Goal: Task Accomplishment & Management: Use online tool/utility

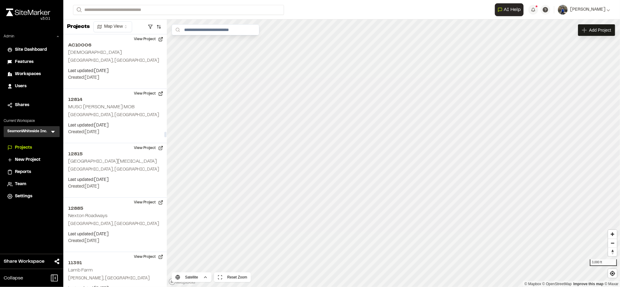
scroll to position [26715, 0]
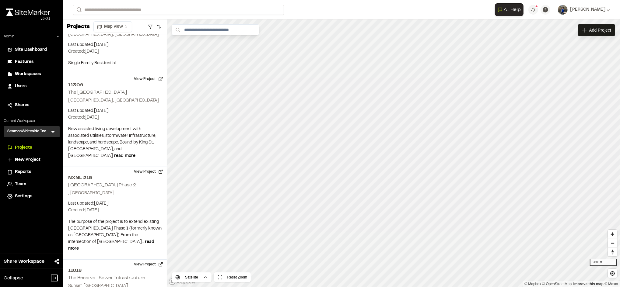
click at [56, 131] on div "SeamonWhiteside Inc. SI Menu" at bounding box center [32, 131] width 56 height 11
click at [54, 132] on div "SeamonWhiteside Inc. SI Menu" at bounding box center [32, 131] width 56 height 11
click at [54, 132] on icon at bounding box center [53, 132] width 4 height 2
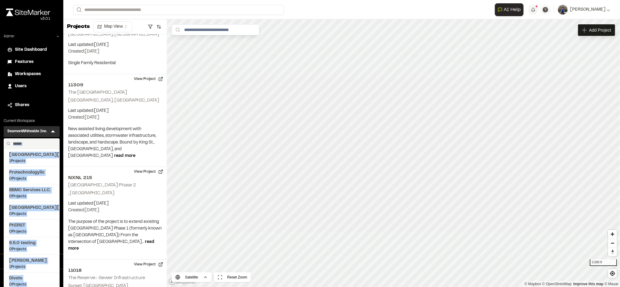
click at [31, 143] on input "text" at bounding box center [34, 144] width 46 height 10
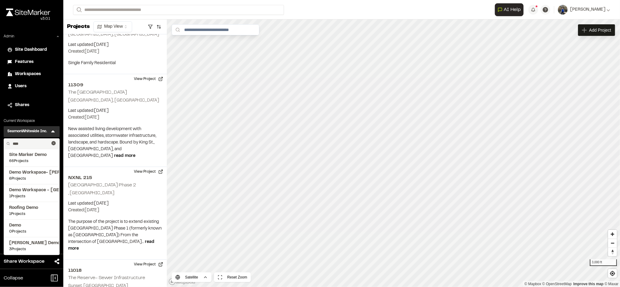
type input "****"
click at [27, 157] on span "Site Marker Demo" at bounding box center [31, 155] width 45 height 7
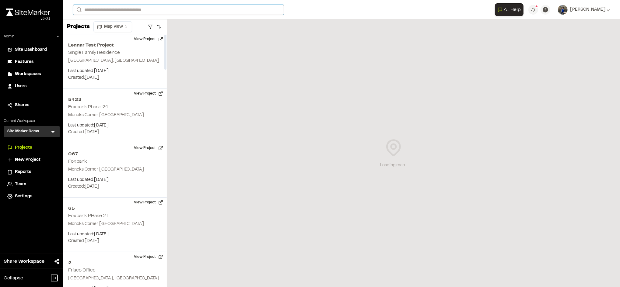
click at [153, 11] on input "Search" at bounding box center [178, 10] width 211 height 10
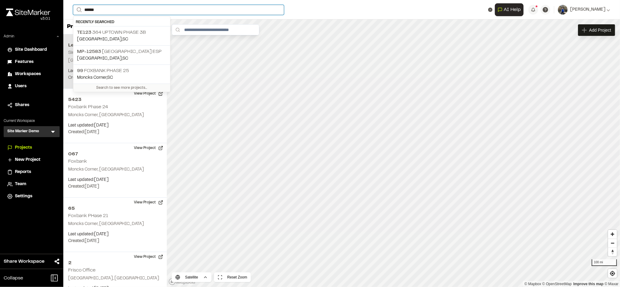
type input "******"
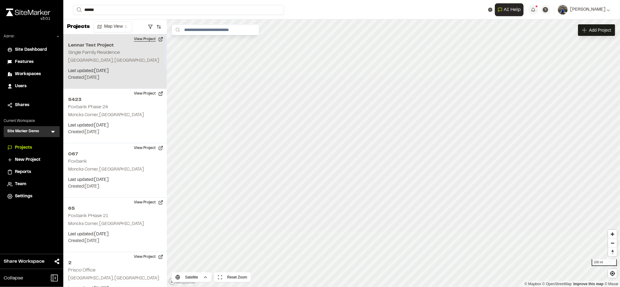
click at [133, 38] on button "View Project" at bounding box center [148, 39] width 37 height 10
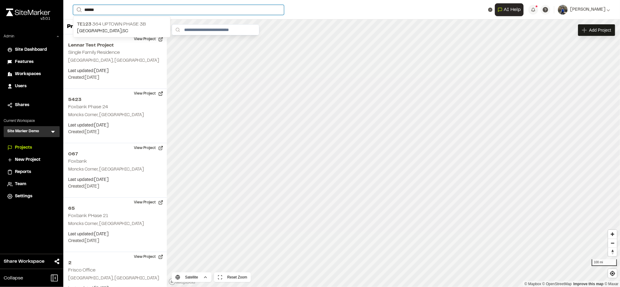
click at [146, 11] on input "******" at bounding box center [178, 10] width 211 height 10
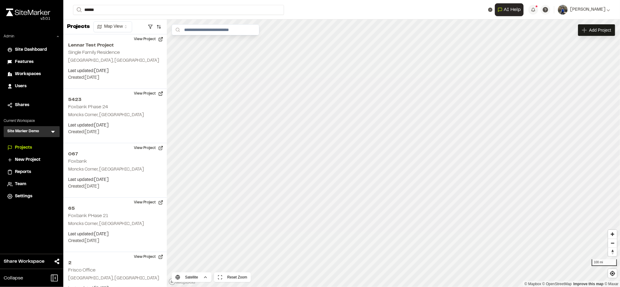
click at [140, 16] on div "TE123 364 Uptown Phase 3B Summerville , SC" at bounding box center [121, 26] width 97 height 21
click at [134, 10] on input "******" at bounding box center [178, 10] width 211 height 10
click at [131, 23] on p "TE123 364 Uptown Phase 3B" at bounding box center [122, 24] width 90 height 7
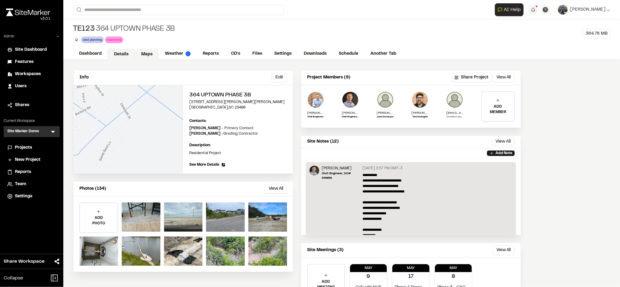
click at [144, 51] on link "Maps" at bounding box center [147, 55] width 24 height 12
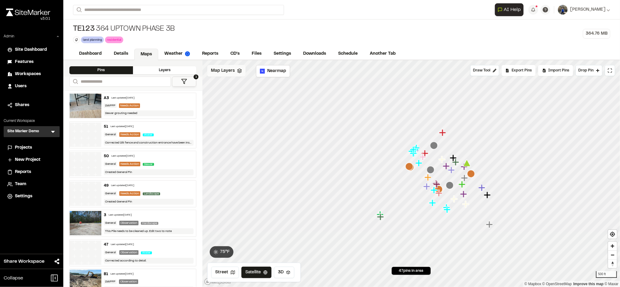
click at [232, 66] on div "Map Layers" at bounding box center [226, 71] width 38 height 12
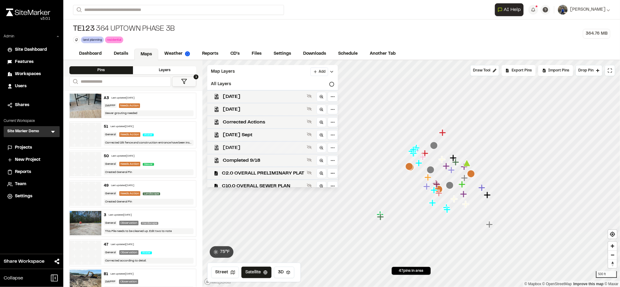
scroll to position [146, 0]
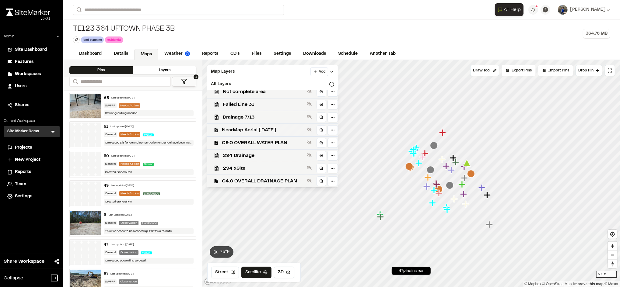
click at [265, 129] on span "NearMap Aerial 03-07-25" at bounding box center [263, 130] width 83 height 7
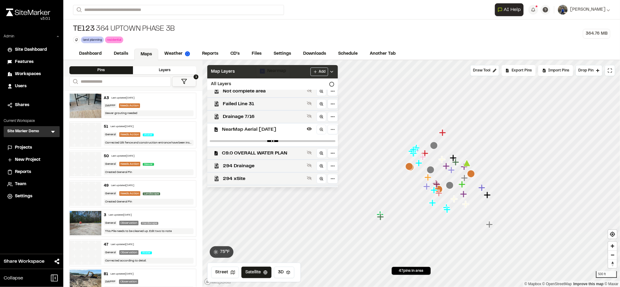
click at [298, 72] on div "Map Layers Add" at bounding box center [272, 71] width 131 height 13
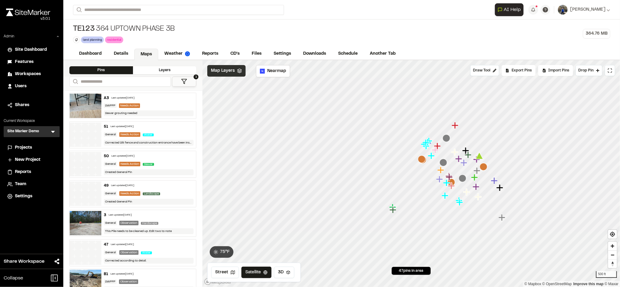
click at [227, 72] on span "Map Layers" at bounding box center [223, 71] width 24 height 7
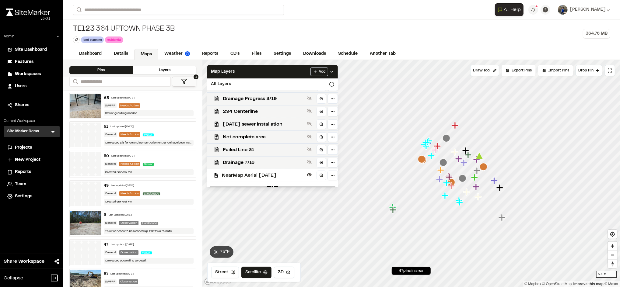
scroll to position [104, 0]
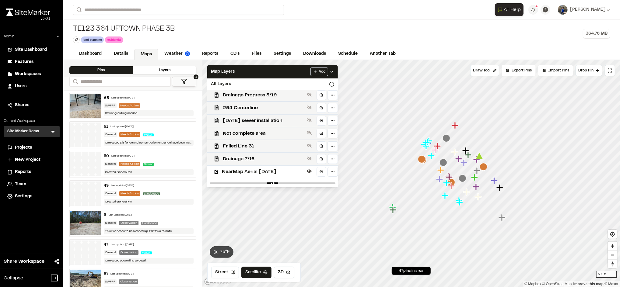
click at [246, 169] on span "NearMap Aerial 03-07-25" at bounding box center [263, 171] width 83 height 7
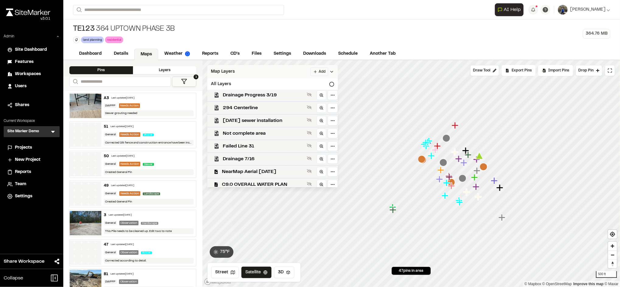
click at [264, 68] on div "Map Layers Add" at bounding box center [272, 71] width 131 height 13
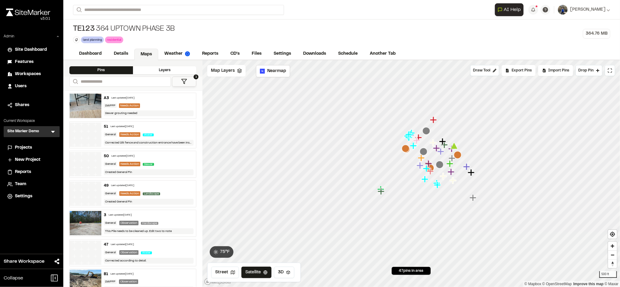
click at [190, 87] on div "**********" at bounding box center [132, 84] width 139 height 14
click at [186, 82] on icon at bounding box center [184, 82] width 6 height 6
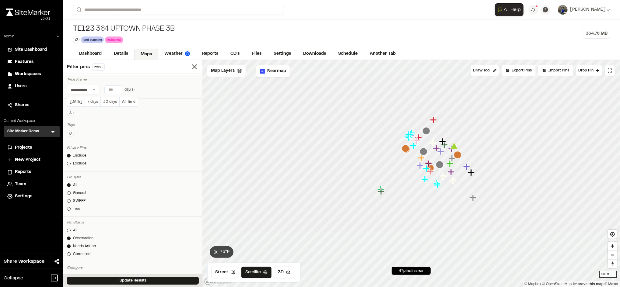
type input "*"
click at [117, 91] on input "*" at bounding box center [113, 90] width 17 height 8
click at [118, 280] on button "Update Results" at bounding box center [133, 281] width 132 height 8
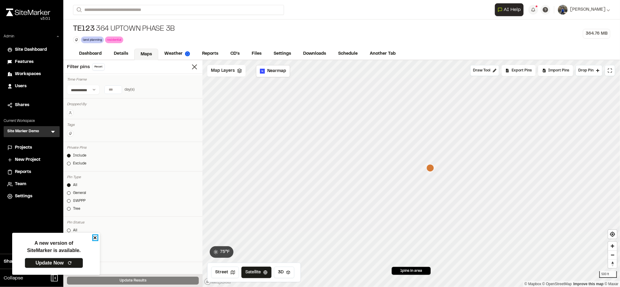
click at [95, 237] on icon "close" at bounding box center [95, 238] width 4 height 5
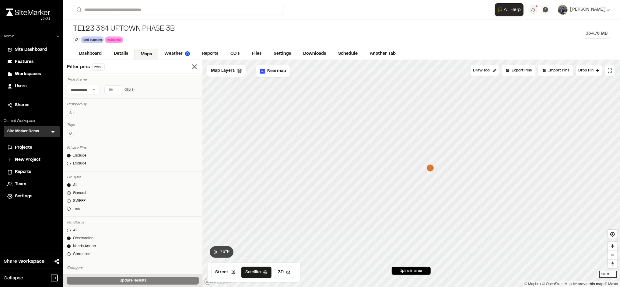
click at [70, 193] on div at bounding box center [69, 193] width 4 height 4
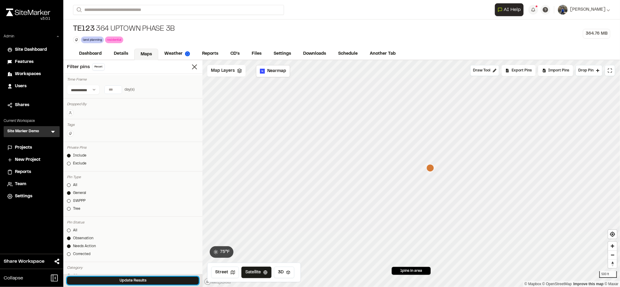
click at [114, 283] on button "Update Results" at bounding box center [133, 281] width 132 height 8
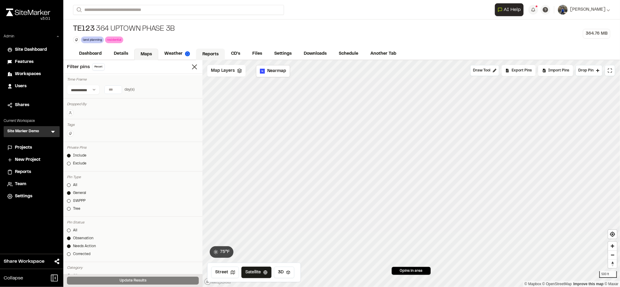
click at [203, 52] on link "Reports" at bounding box center [210, 55] width 29 height 12
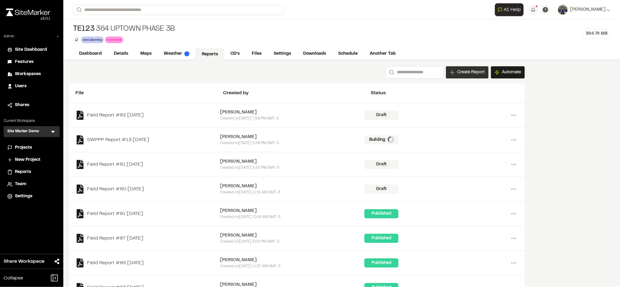
click at [461, 69] on span "Create Report" at bounding box center [470, 72] width 27 height 7
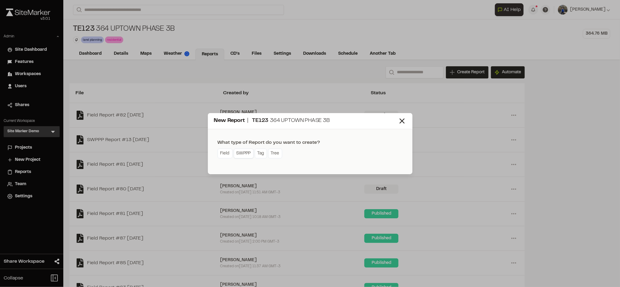
click at [244, 157] on link "SWPPP" at bounding box center [244, 154] width 20 height 10
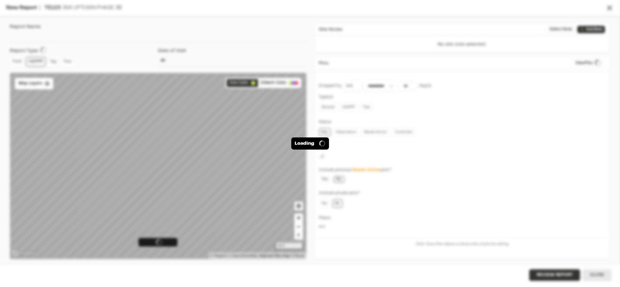
type input "**********"
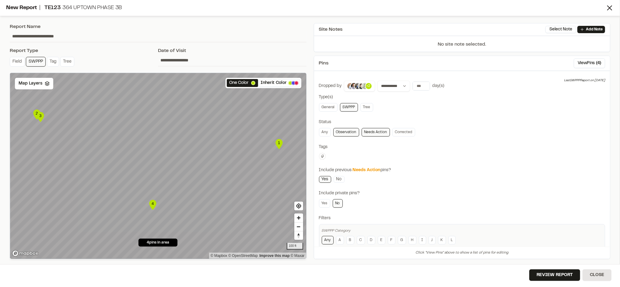
click at [604, 7] on div "New Report | TE123 364 Uptown Phase 3B" at bounding box center [305, 8] width 599 height 8
click at [607, 7] on icon at bounding box center [610, 8] width 9 height 9
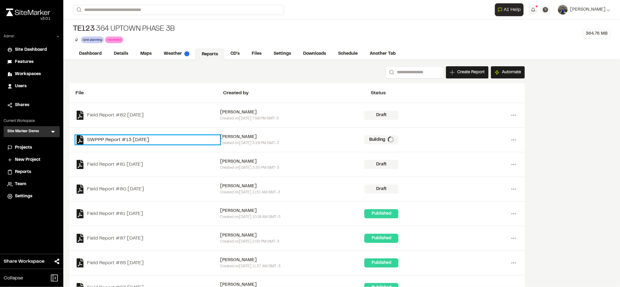
click at [137, 138] on link "SWPPP Report #13 [DATE]" at bounding box center [148, 139] width 145 height 9
